Goal: Information Seeking & Learning: Check status

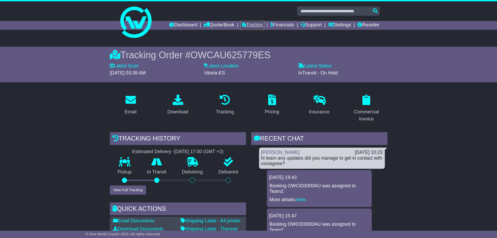
click at [248, 24] on link "Tracking" at bounding box center [252, 25] width 23 height 9
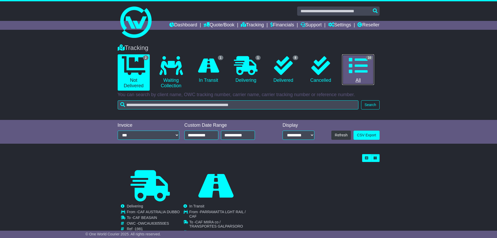
click at [363, 64] on icon at bounding box center [358, 65] width 19 height 19
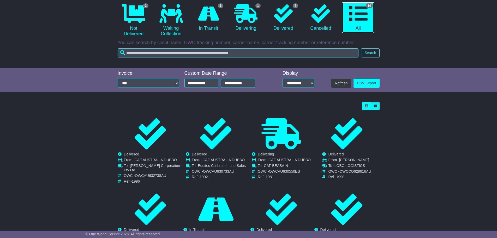
scroll to position [52, 0]
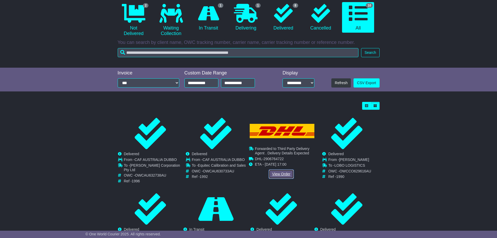
click at [278, 174] on link "View Order" at bounding box center [281, 173] width 25 height 9
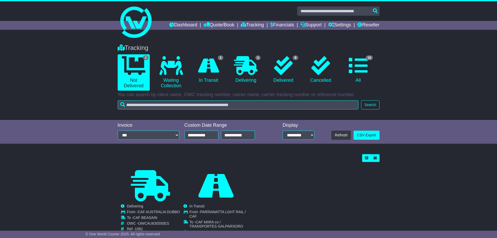
scroll to position [25, 0]
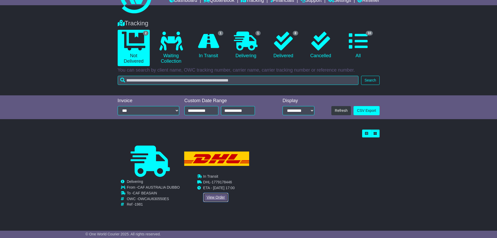
click at [215, 198] on link "View Order" at bounding box center [215, 197] width 25 height 9
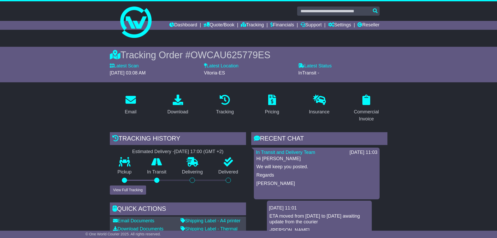
click at [248, 22] on link "Tracking" at bounding box center [252, 25] width 23 height 9
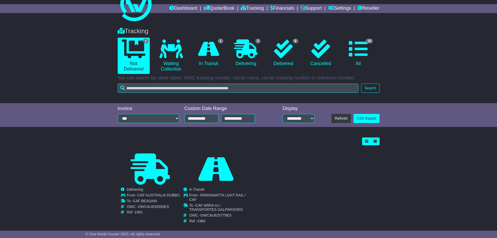
scroll to position [25, 0]
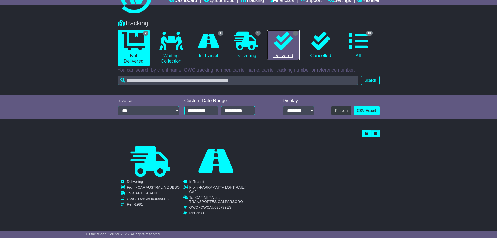
click at [282, 47] on icon at bounding box center [283, 41] width 19 height 19
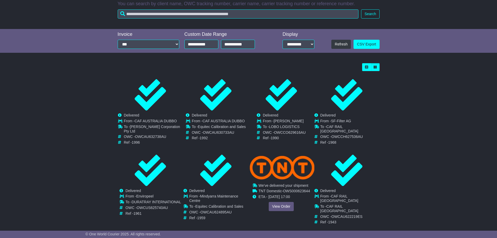
scroll to position [91, 0]
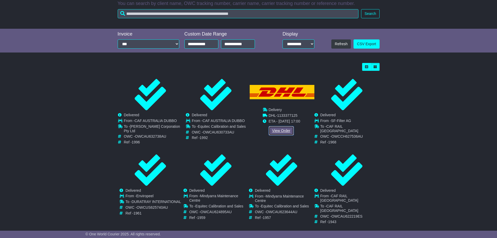
click at [277, 130] on link "View Order" at bounding box center [281, 130] width 25 height 9
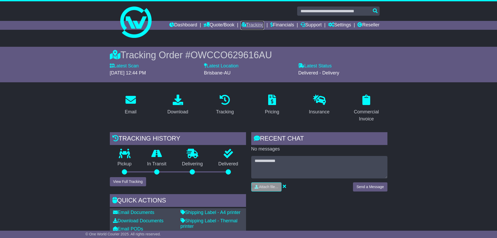
click at [245, 22] on link "Tracking" at bounding box center [252, 25] width 23 height 9
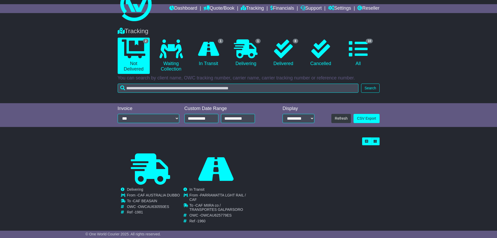
scroll to position [25, 0]
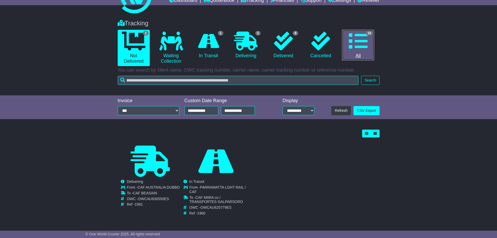
click at [358, 44] on icon at bounding box center [358, 41] width 19 height 19
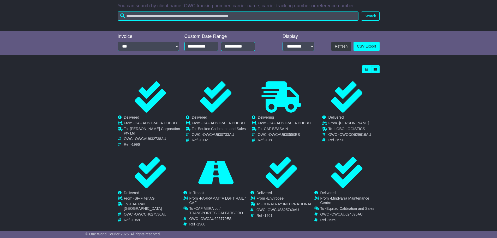
scroll to position [119, 0]
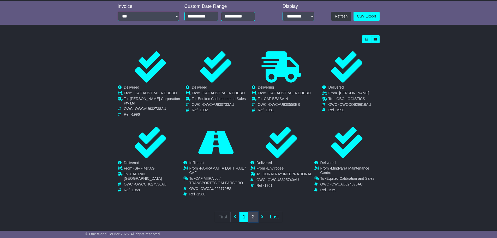
click at [252, 212] on link "2" at bounding box center [253, 217] width 9 height 11
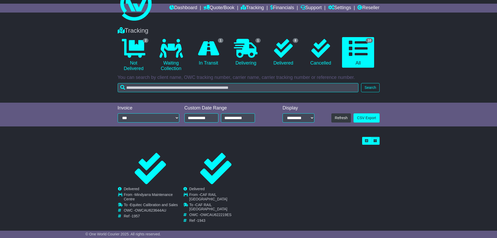
scroll to position [0, 0]
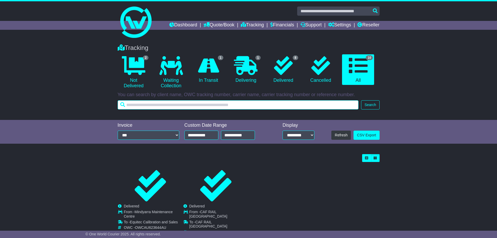
click at [208, 104] on input "text" at bounding box center [238, 104] width 241 height 9
type input "****"
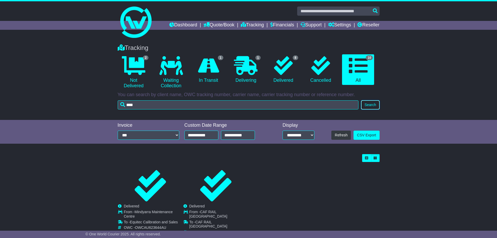
click at [374, 104] on button "Search" at bounding box center [370, 104] width 18 height 9
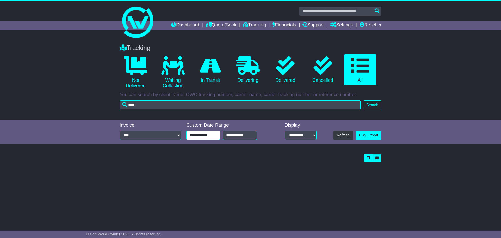
click at [202, 136] on input "**********" at bounding box center [203, 135] width 34 height 9
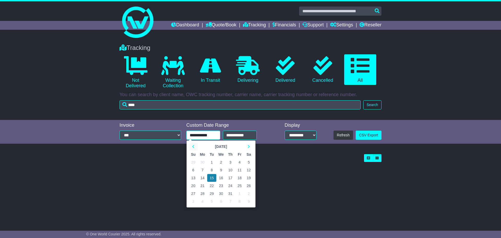
click at [192, 147] on th at bounding box center [193, 147] width 9 height 8
click at [203, 162] on td "28" at bounding box center [202, 162] width 9 height 8
type input "**********"
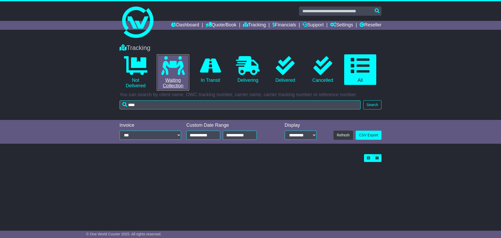
click at [161, 65] on link "0 Waiting Collection" at bounding box center [173, 72] width 32 height 36
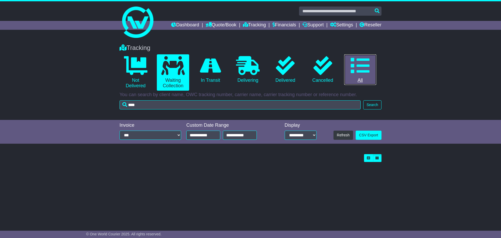
click at [359, 71] on icon at bounding box center [360, 65] width 19 height 19
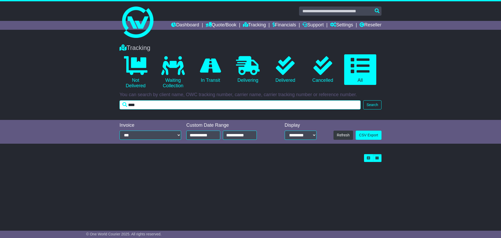
drag, startPoint x: 140, startPoint y: 105, endPoint x: 124, endPoint y: 105, distance: 17.0
click at [125, 105] on input "****" at bounding box center [240, 104] width 241 height 9
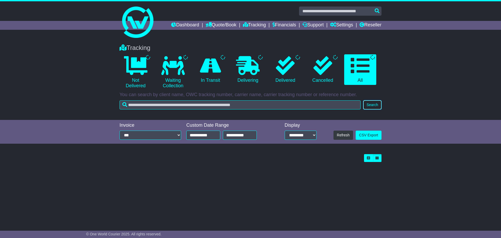
click at [376, 106] on button "Search" at bounding box center [373, 104] width 18 height 9
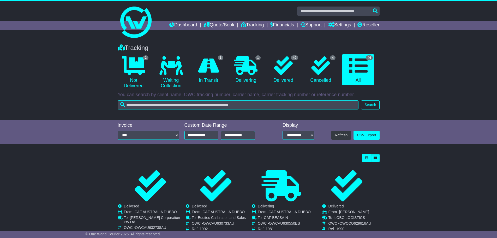
click at [405, 103] on div "Tracking 2 Not Delivered 0 Waiting Collection 1 In Transit 1 Delivering 4" at bounding box center [248, 79] width 497 height 81
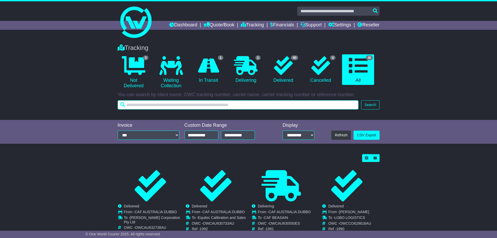
click at [204, 104] on input "text" at bounding box center [238, 104] width 241 height 9
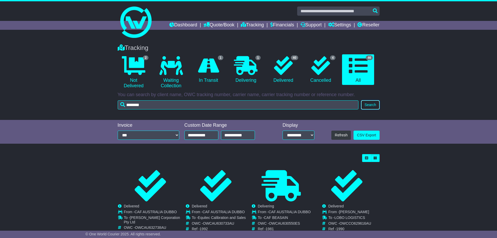
click at [371, 106] on button "Search" at bounding box center [370, 104] width 18 height 9
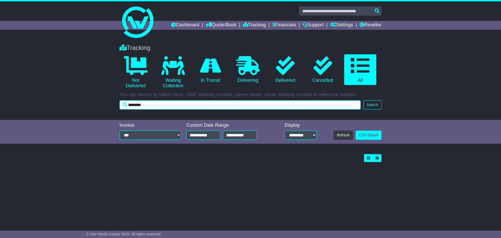
drag, startPoint x: 162, startPoint y: 104, endPoint x: 126, endPoint y: 104, distance: 35.3
click at [126, 104] on input "********" at bounding box center [240, 104] width 241 height 9
type input "**********"
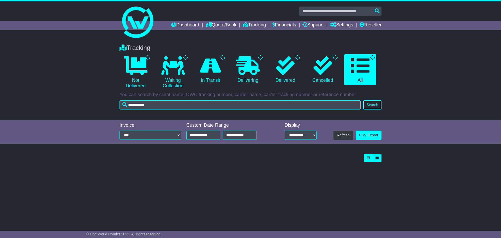
click at [374, 105] on button "Search" at bounding box center [373, 104] width 18 height 9
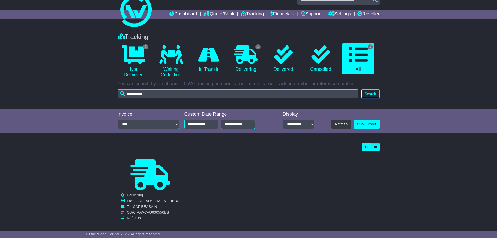
scroll to position [16, 0]
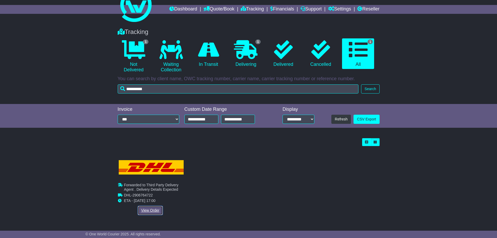
click at [147, 209] on link "View Order" at bounding box center [150, 210] width 25 height 9
